Goal: Task Accomplishment & Management: Manage account settings

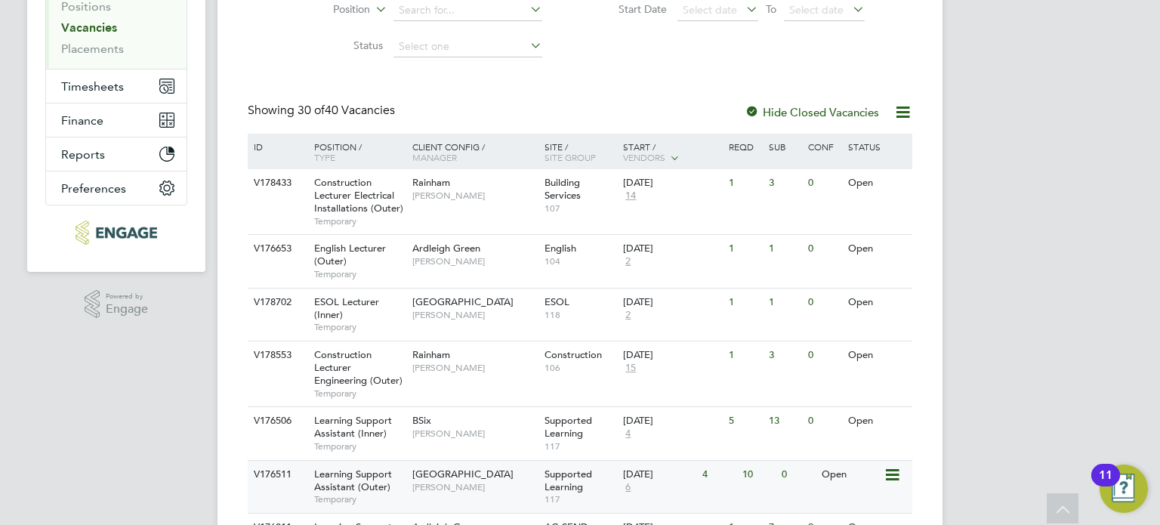
scroll to position [378, 0]
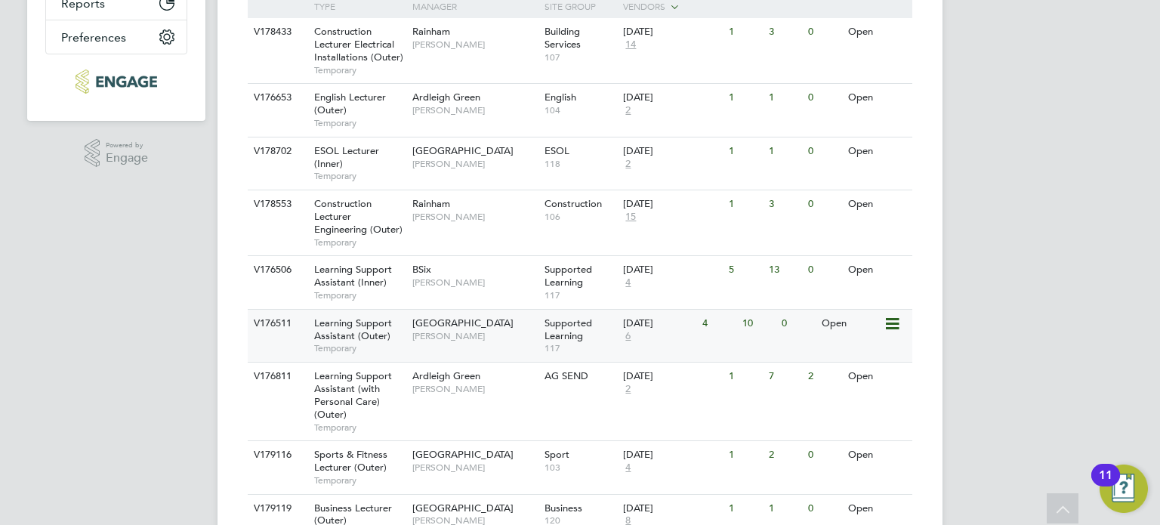
click at [478, 335] on span "Victoria Ticehurst" at bounding box center [474, 336] width 125 height 12
click at [674, 283] on div "01 Sep 2025 4" at bounding box center [658, 276] width 79 height 41
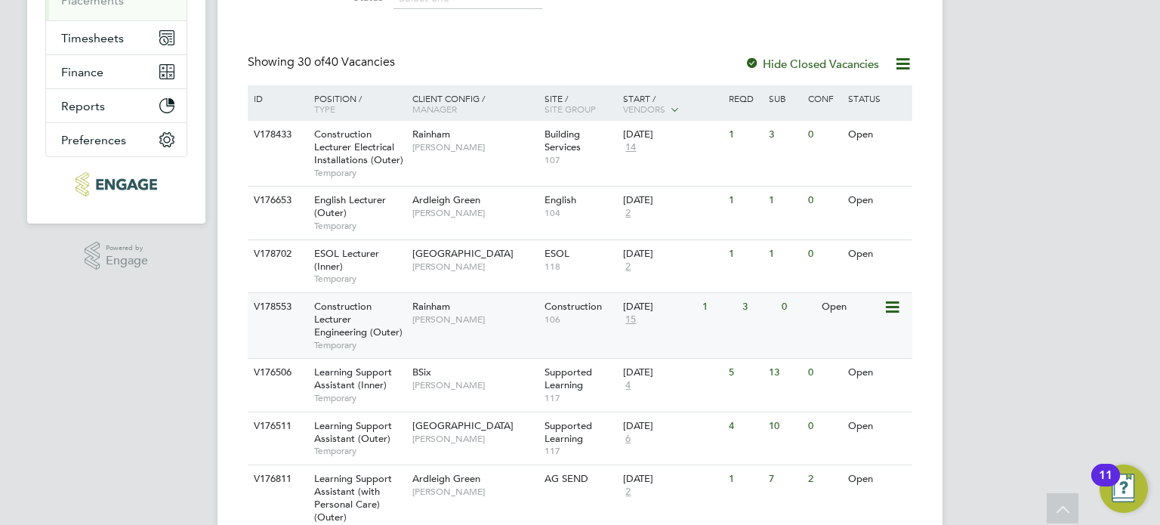
scroll to position [302, 0]
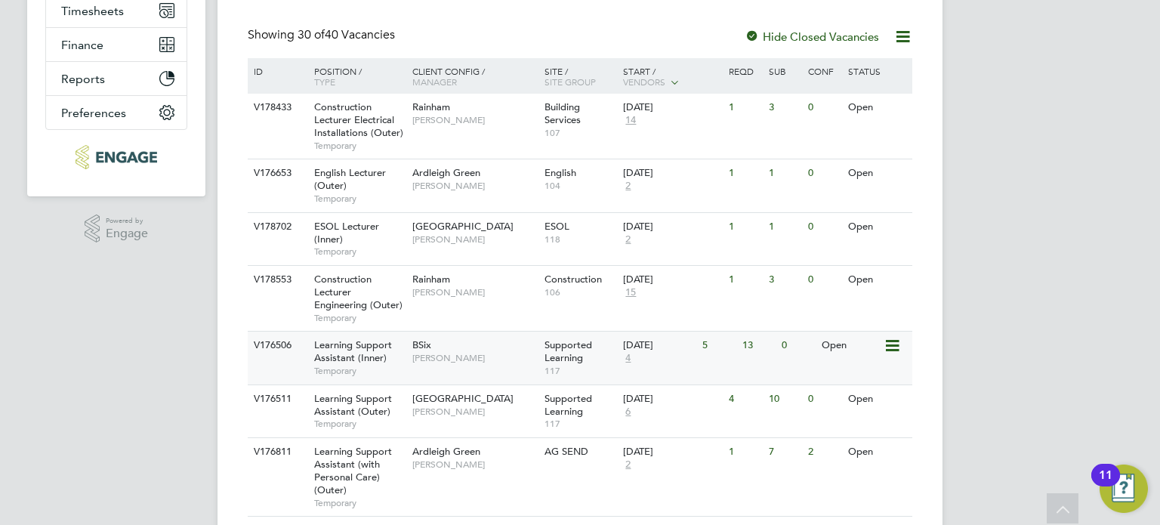
click at [526, 365] on div "BSix Rachel Johnson" at bounding box center [475, 351] width 132 height 39
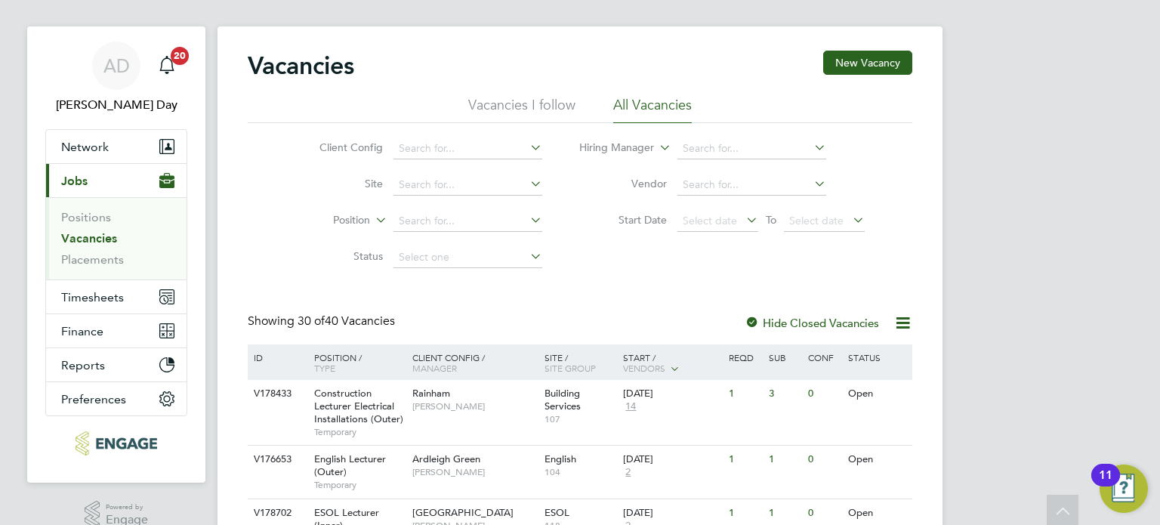
scroll to position [0, 0]
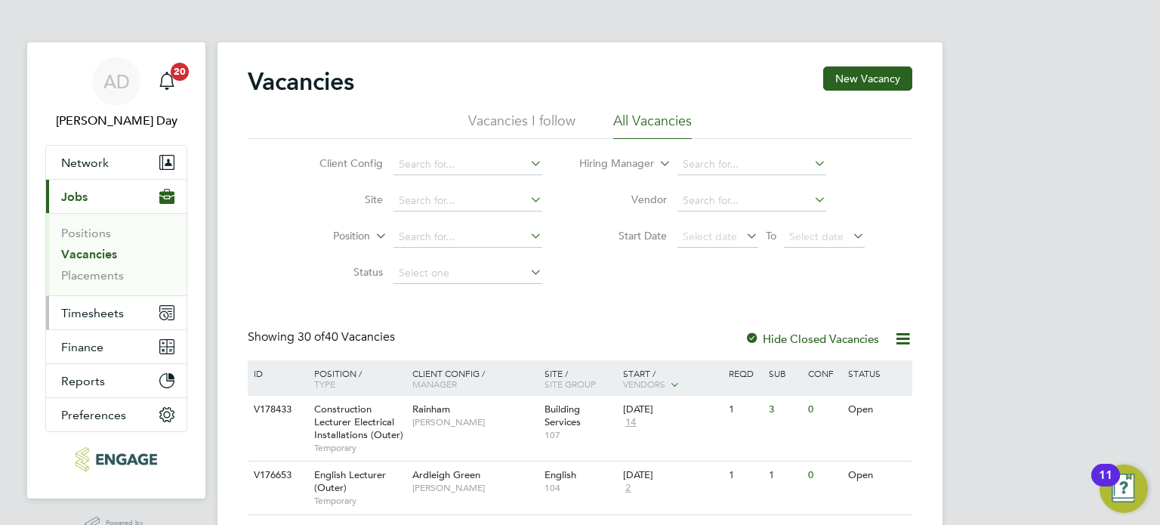
click at [94, 313] on span "Timesheets" at bounding box center [92, 313] width 63 height 14
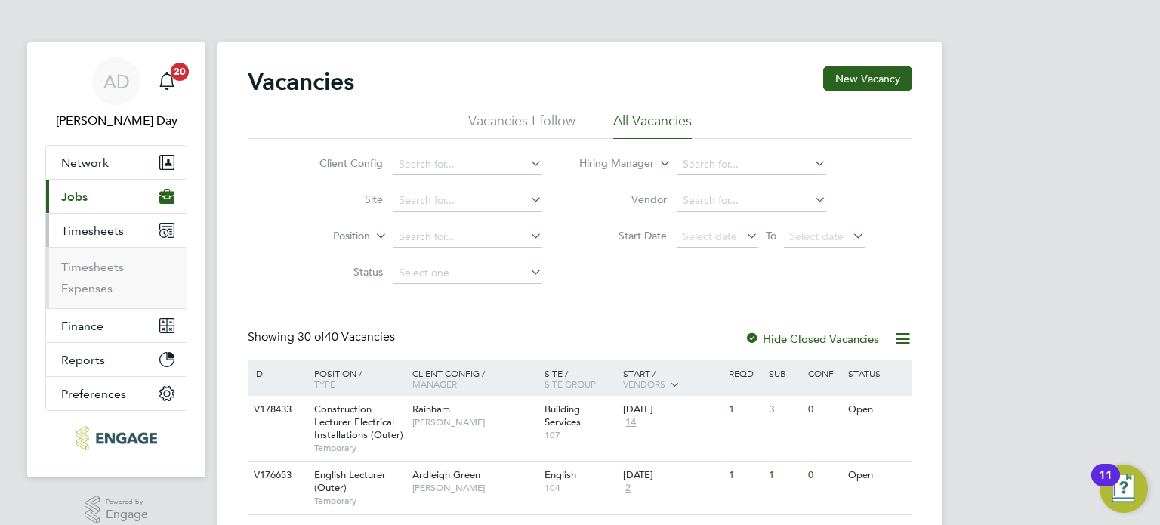
click at [87, 194] on span "Jobs" at bounding box center [74, 197] width 26 height 14
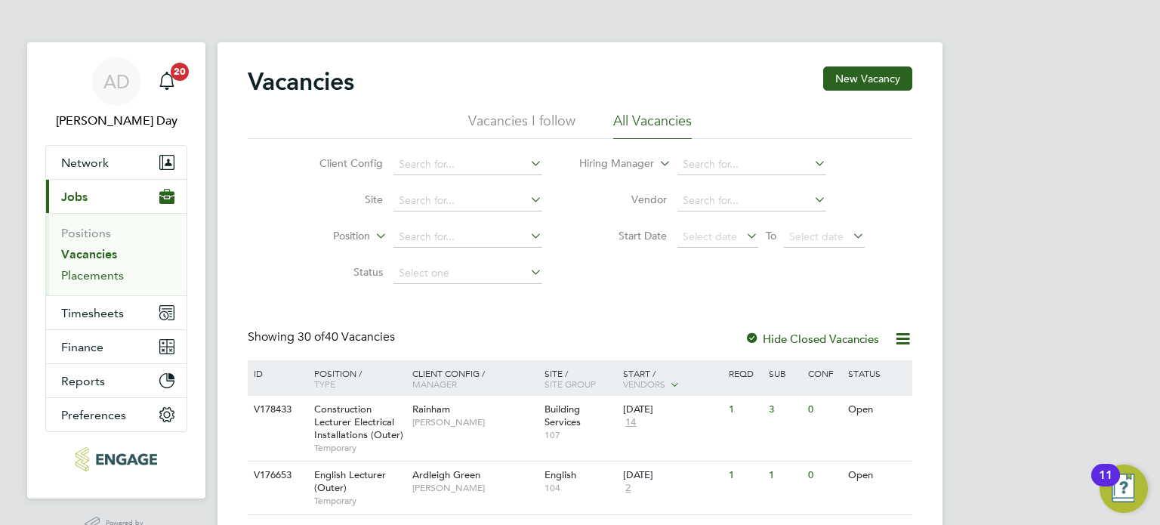
click at [90, 278] on link "Placements" at bounding box center [92, 275] width 63 height 14
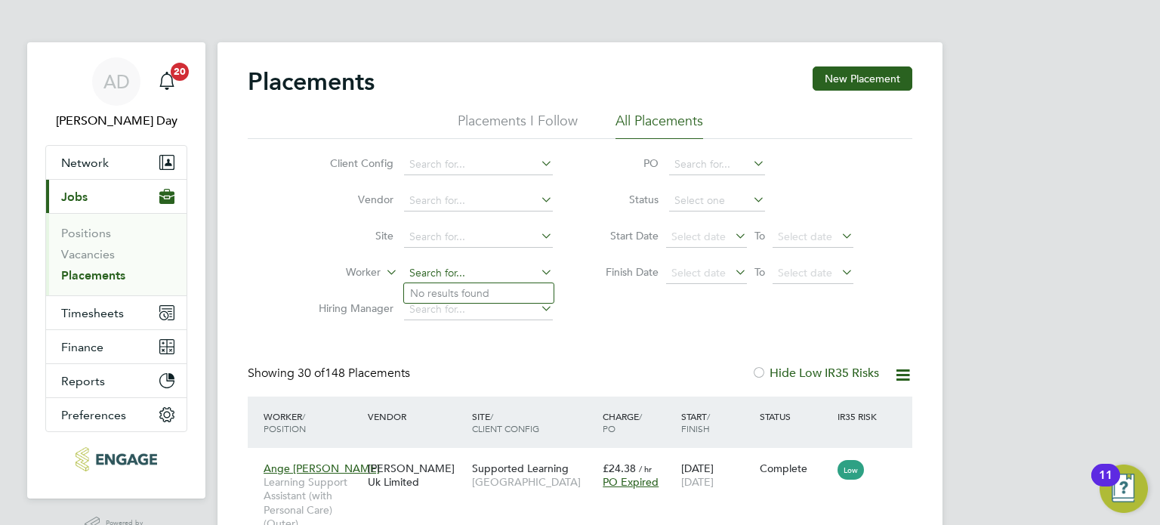
click at [457, 264] on input at bounding box center [478, 273] width 149 height 21
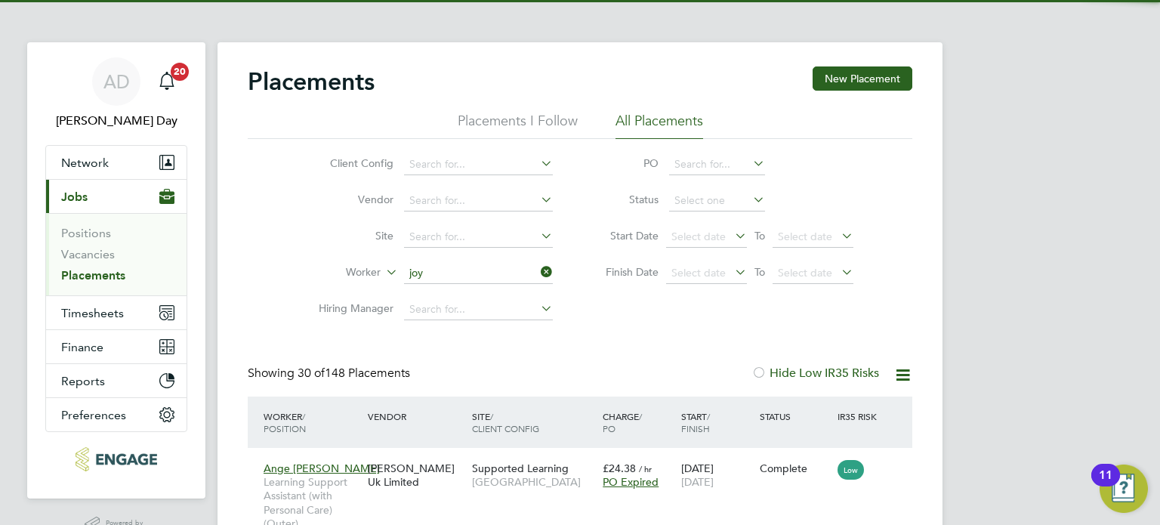
click at [474, 289] on li "Joy celyn Jones" at bounding box center [479, 293] width 150 height 20
type input "[PERSON_NAME]"
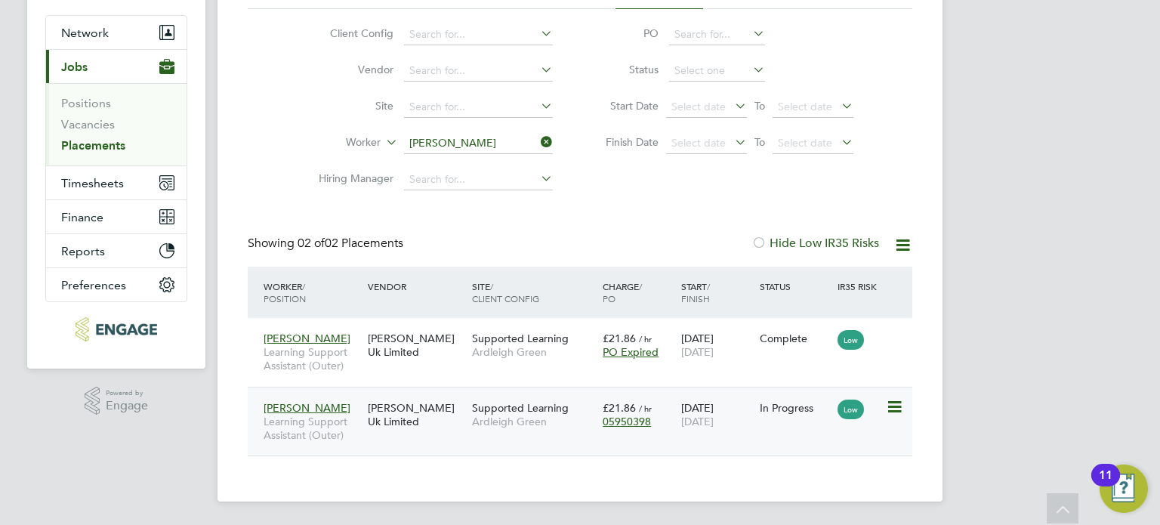
click at [582, 425] on span "Ardleigh Green" at bounding box center [533, 422] width 123 height 14
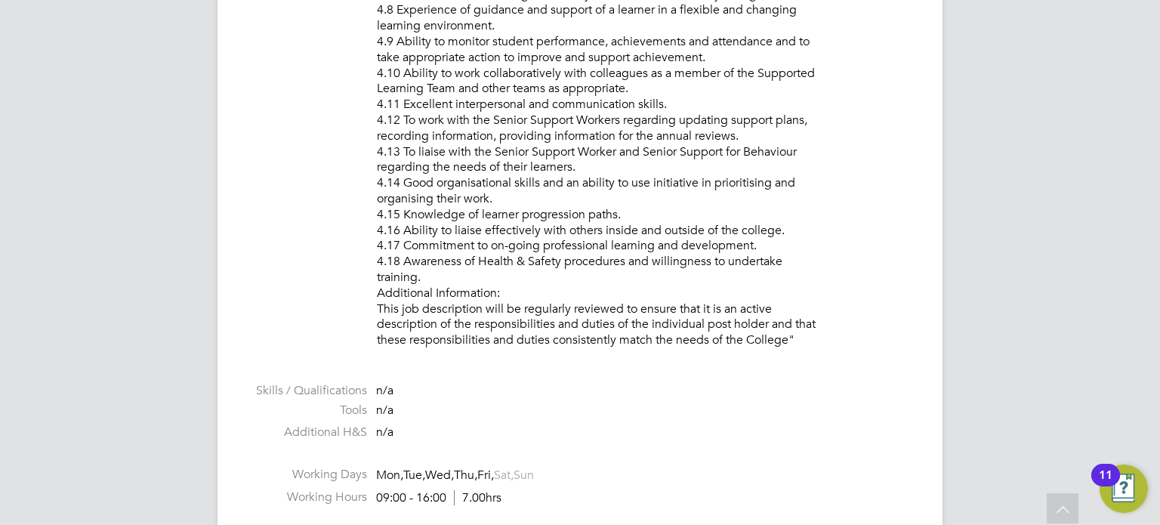
scroll to position [1813, 0]
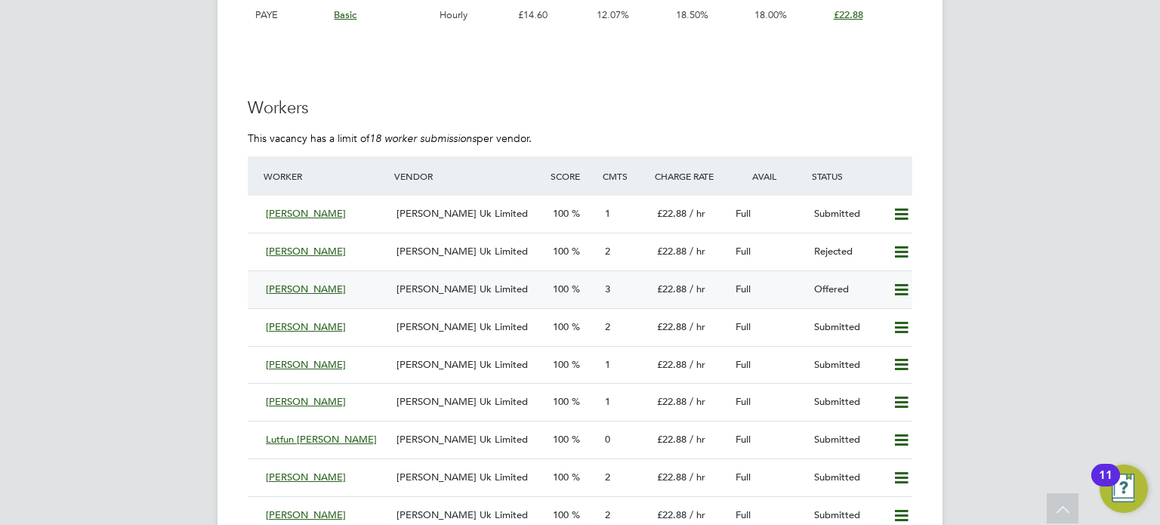
click at [906, 286] on icon at bounding box center [901, 290] width 19 height 12
click at [901, 319] on li "Confirm" at bounding box center [879, 320] width 57 height 21
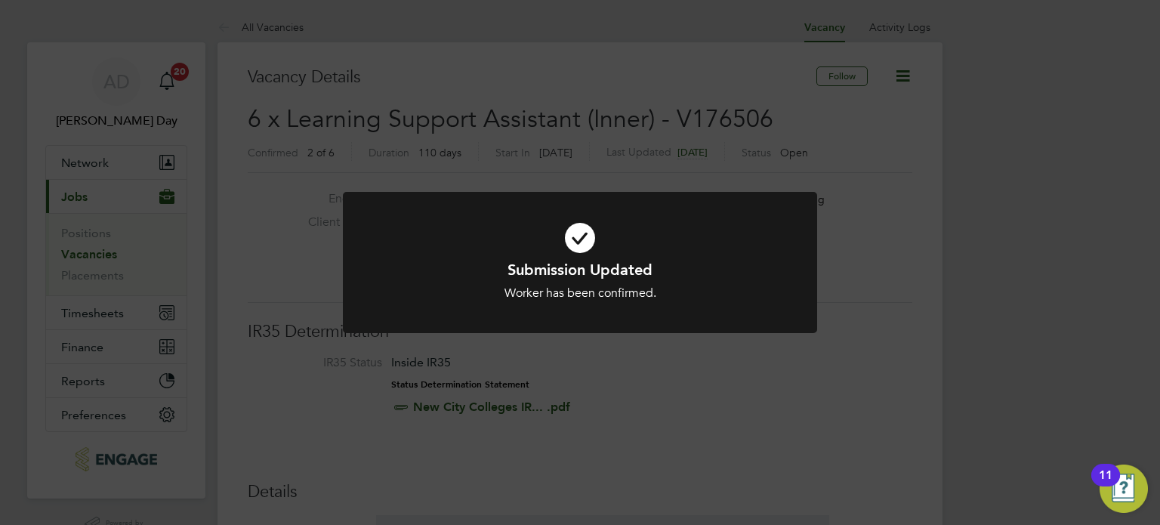
click at [758, 423] on div "Submission Updated Worker has been confirmed. Cancel Okay" at bounding box center [580, 262] width 1160 height 525
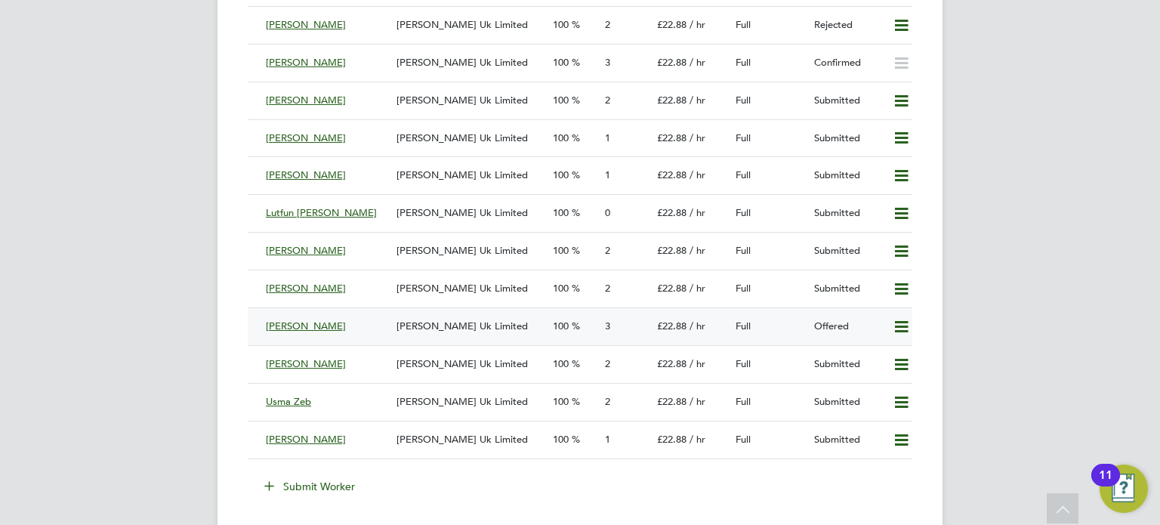
click at [897, 326] on icon at bounding box center [901, 327] width 19 height 12
click at [873, 359] on li "Confirm" at bounding box center [879, 357] width 57 height 21
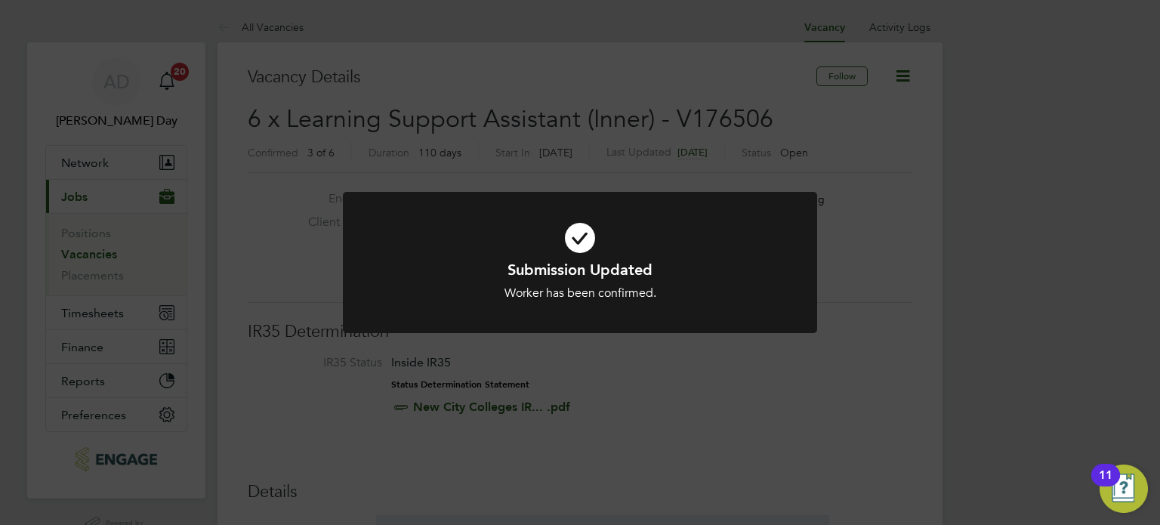
click at [693, 415] on div "Submission Updated Worker has been confirmed. Cancel Okay" at bounding box center [580, 262] width 1160 height 525
